Goal: Find specific page/section: Find specific page/section

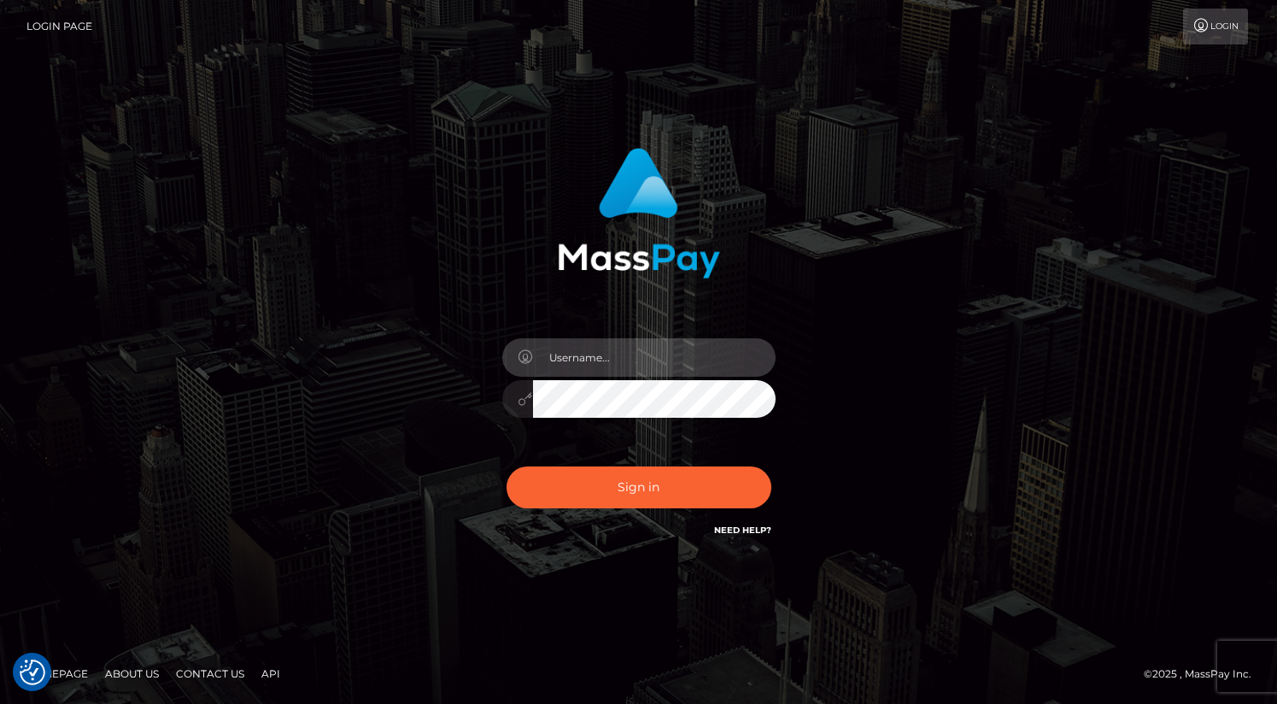
click at [641, 351] on input "text" at bounding box center [654, 357] width 243 height 38
type input "oli.fanvue"
click at [607, 354] on input "text" at bounding box center [654, 357] width 243 height 38
type input "oli.fanvue"
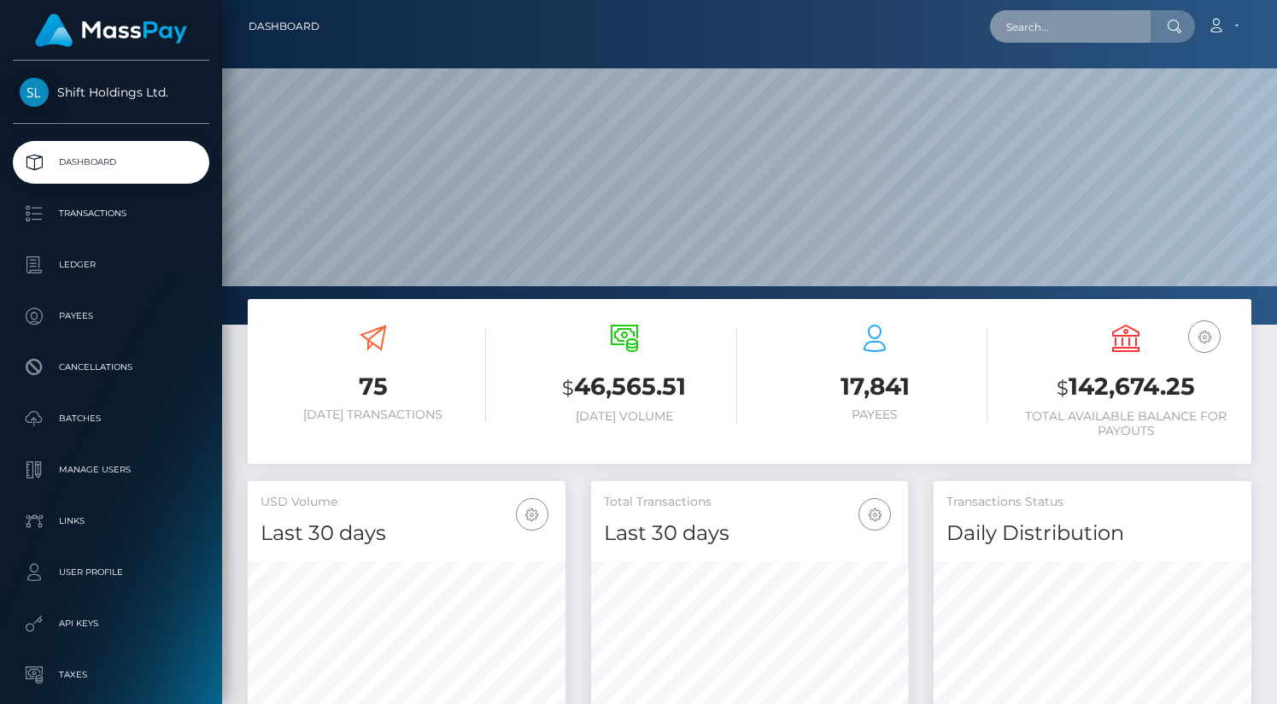
scroll to position [302, 318]
click at [1099, 28] on input "text" at bounding box center [1070, 26] width 161 height 32
paste input "jas.eleonora96@hotmail.com"
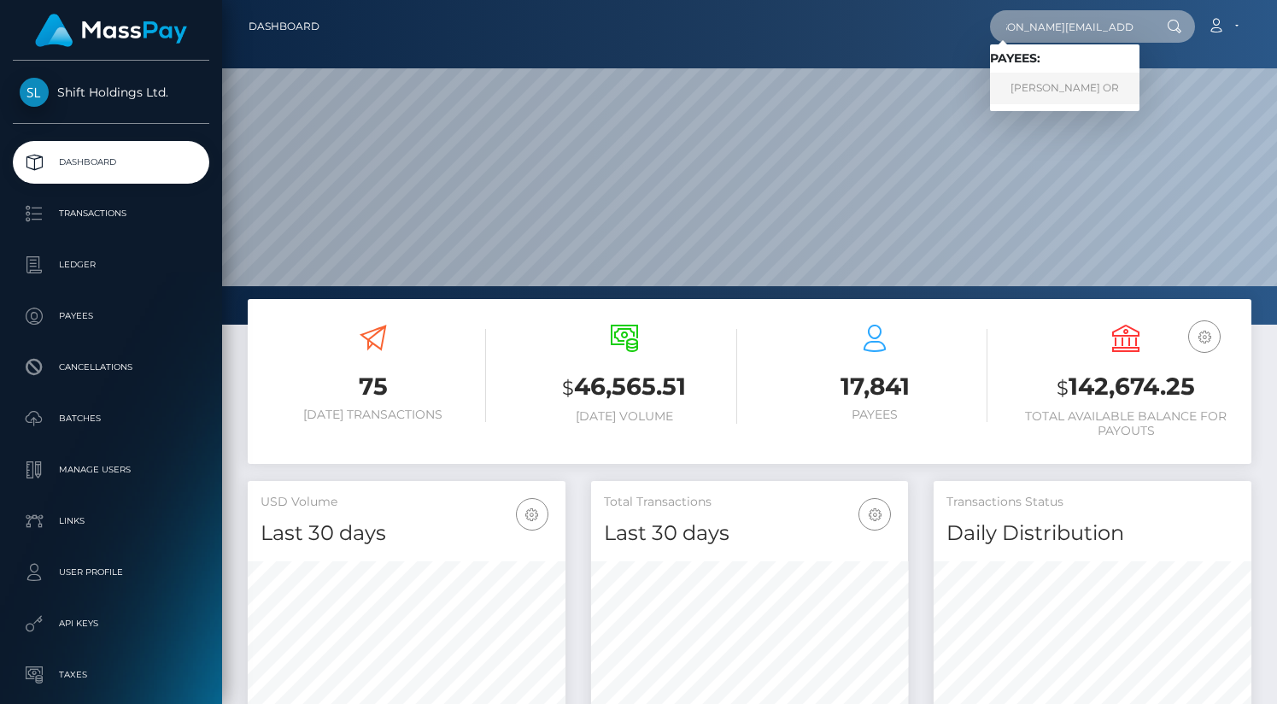
type input "[PERSON_NAME][EMAIL_ADDRESS][DOMAIN_NAME]"
click at [1068, 89] on link "JASMIN ELEONORA OR" at bounding box center [1064, 89] width 149 height 32
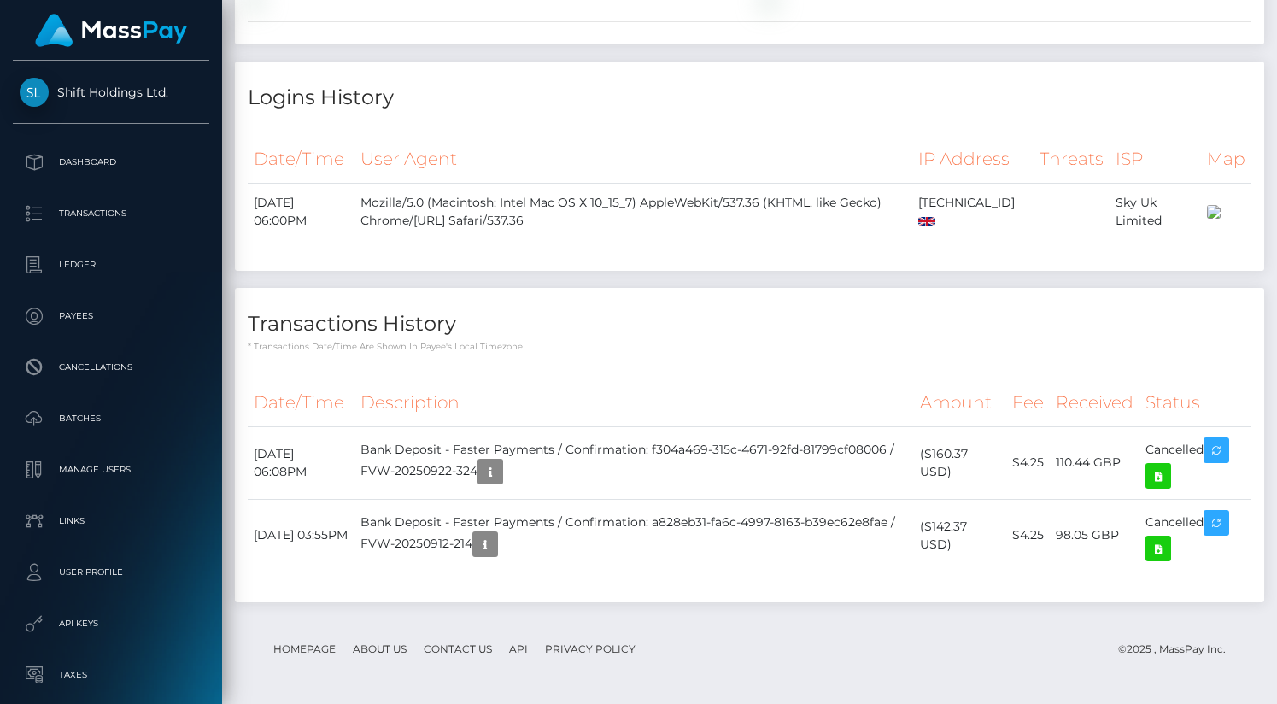
scroll to position [3576, 0]
click at [1161, 468] on icon at bounding box center [1158, 476] width 21 height 21
